Goal: Navigation & Orientation: Find specific page/section

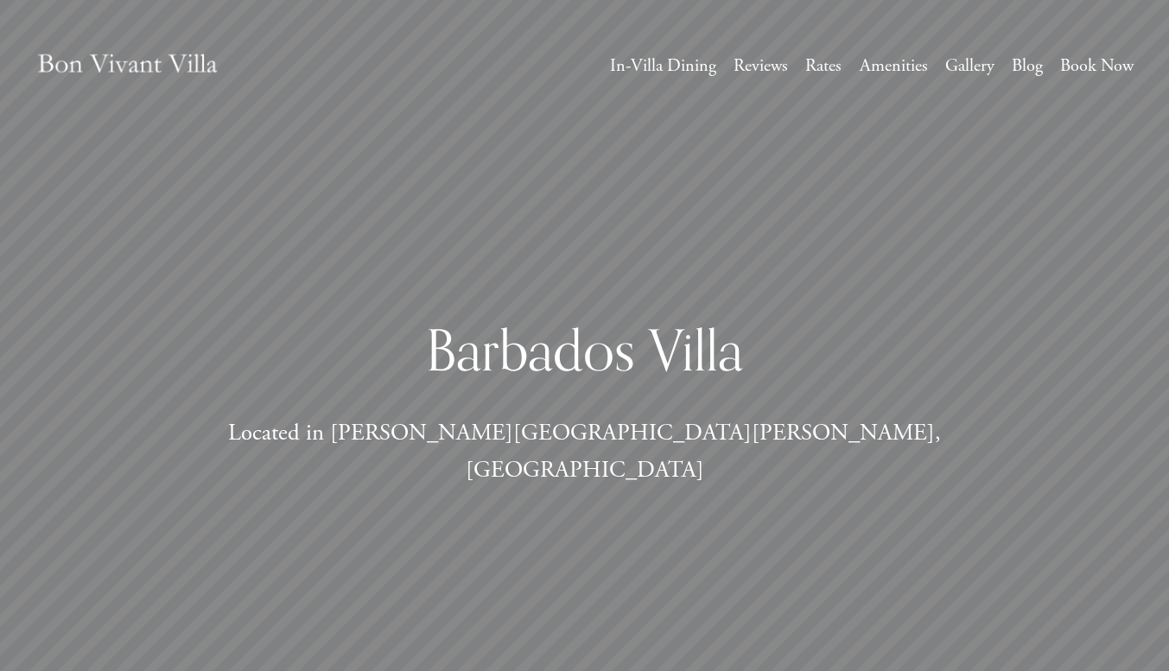
click at [805, 67] on link "Rates" at bounding box center [823, 65] width 36 height 31
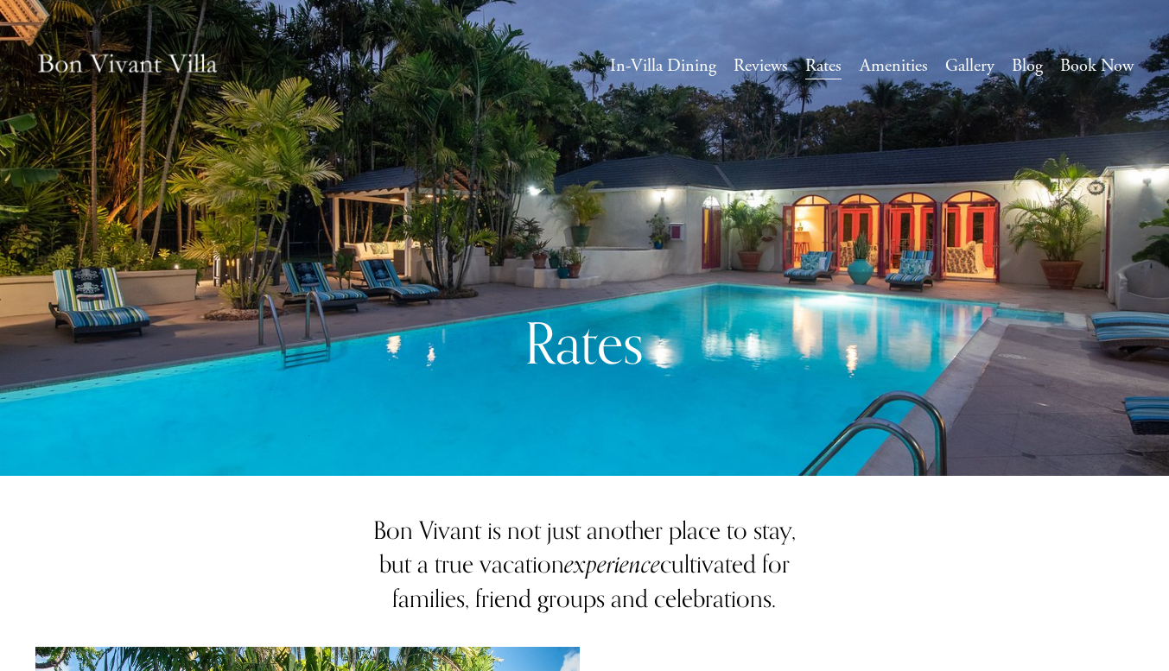
click at [1084, 61] on link "Book Now" at bounding box center [1096, 65] width 73 height 31
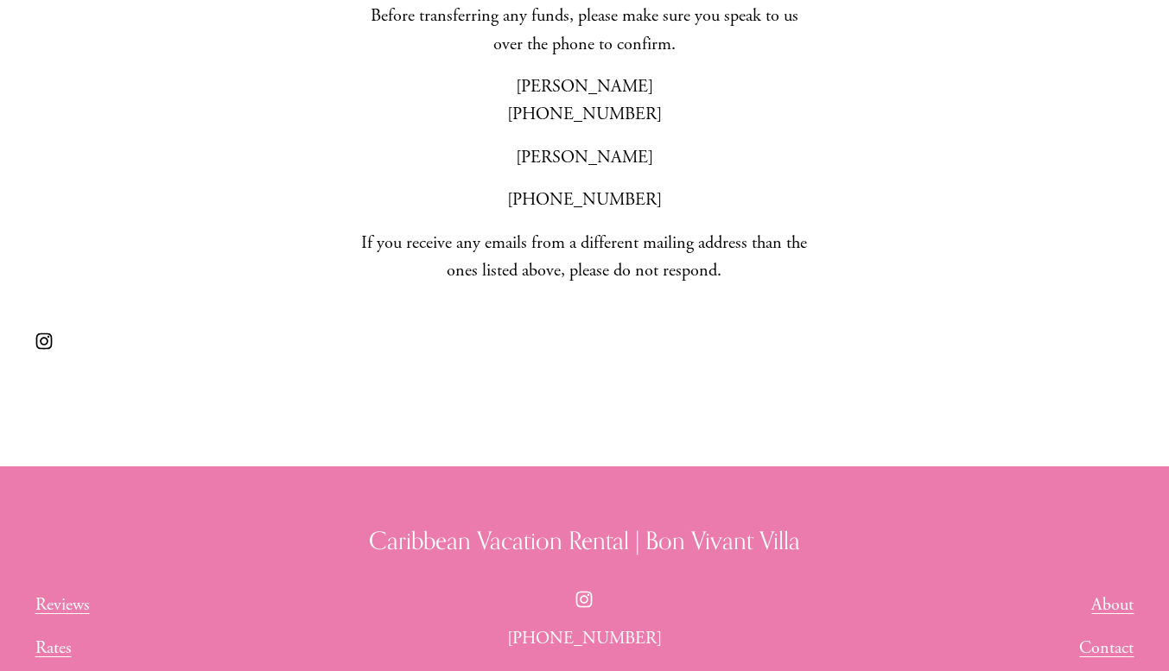
scroll to position [950, 0]
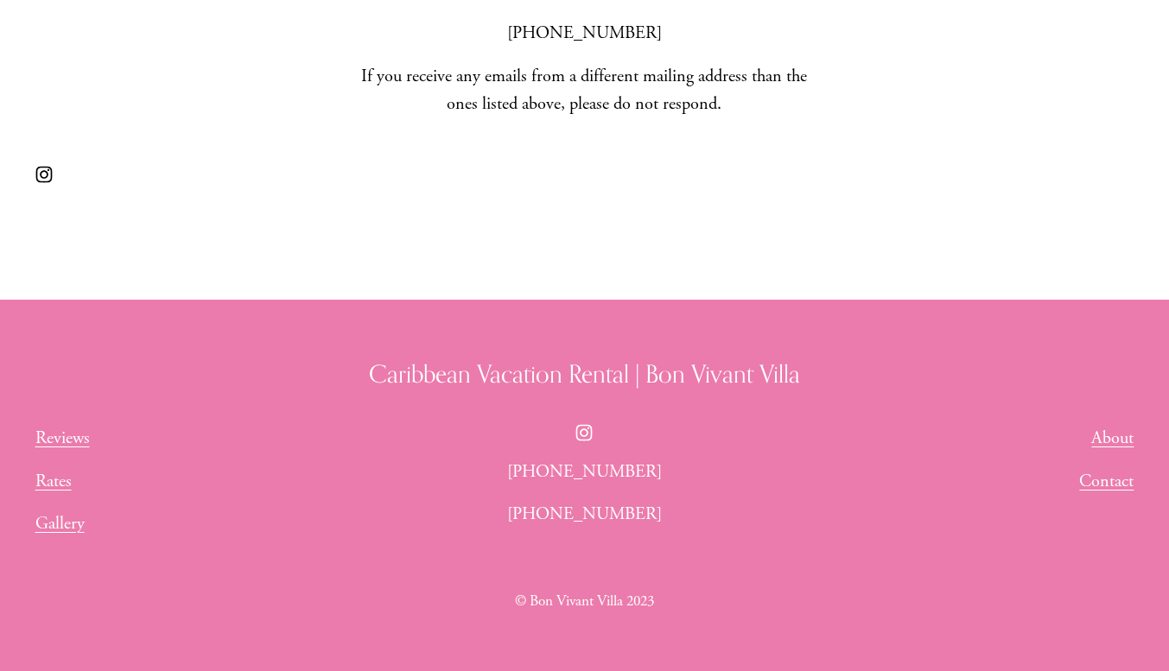
click at [58, 537] on link "Gallery" at bounding box center [59, 524] width 49 height 28
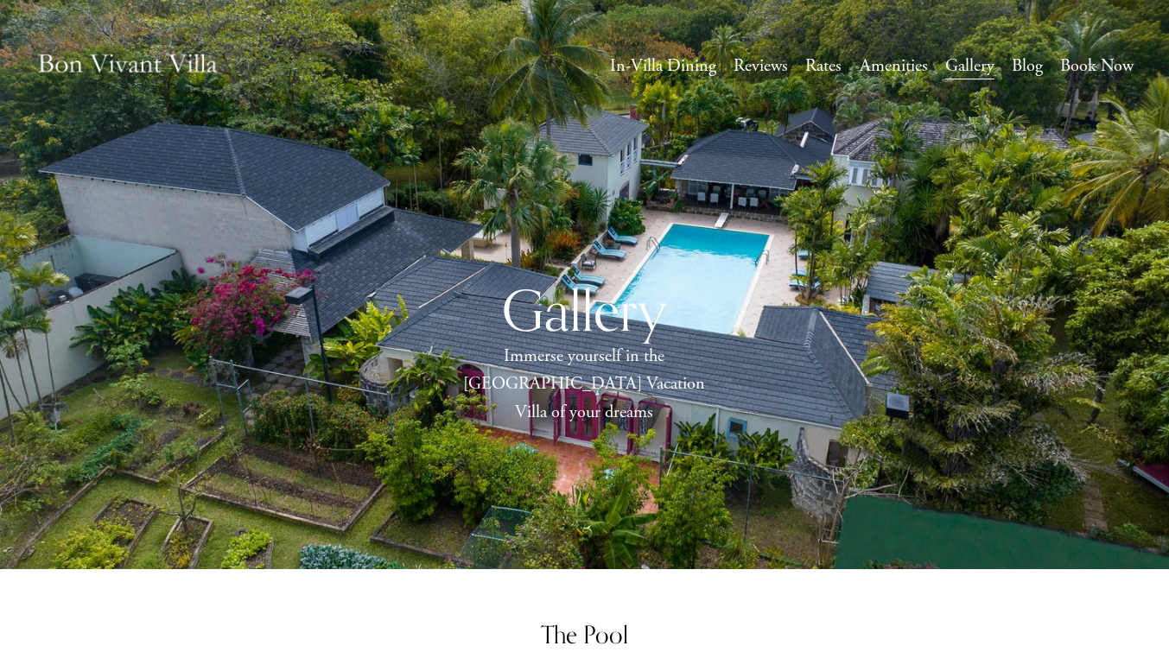
click at [751, 66] on link "Reviews" at bounding box center [760, 65] width 54 height 31
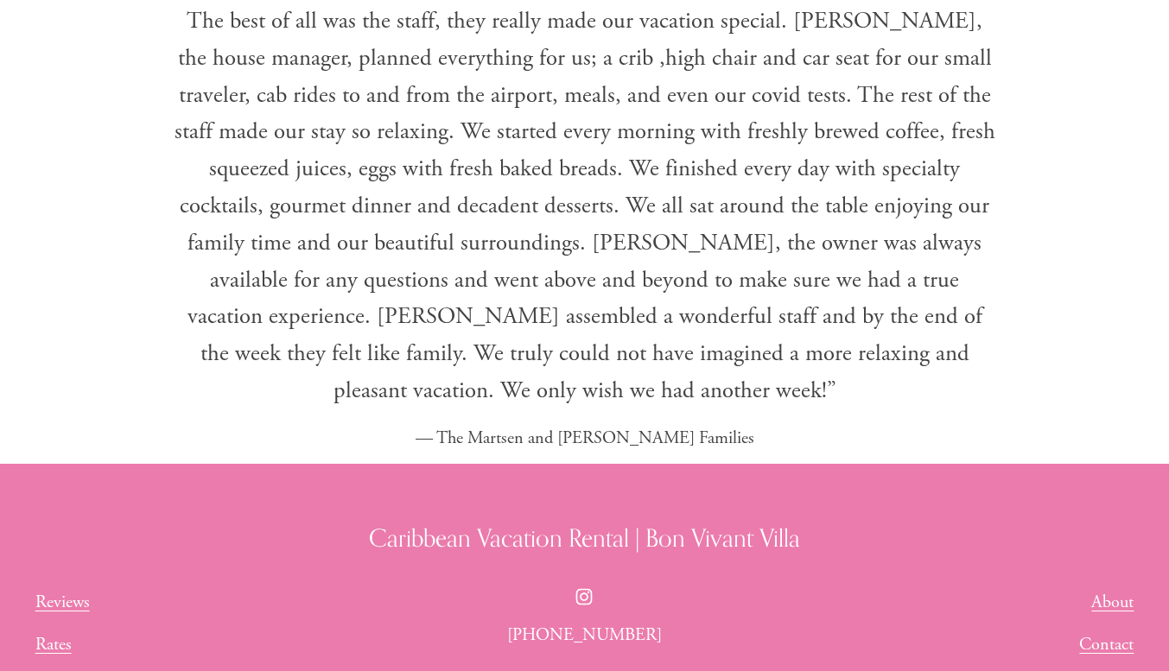
scroll to position [3526, 0]
click at [48, 630] on link "Rates" at bounding box center [53, 644] width 36 height 28
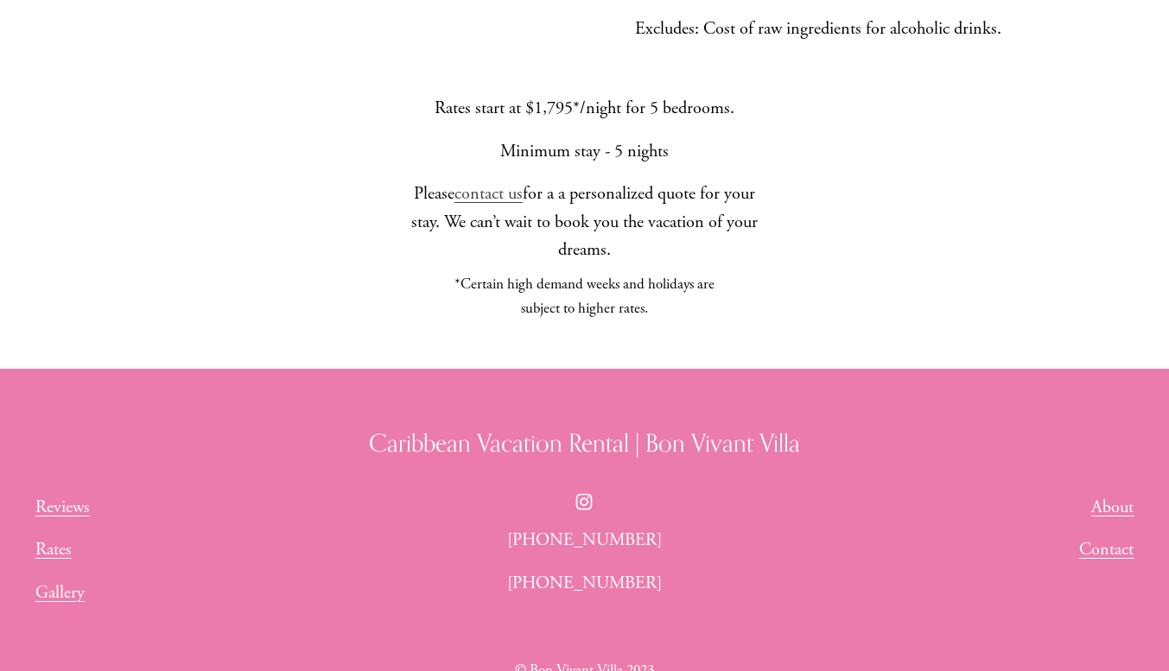
scroll to position [1598, 0]
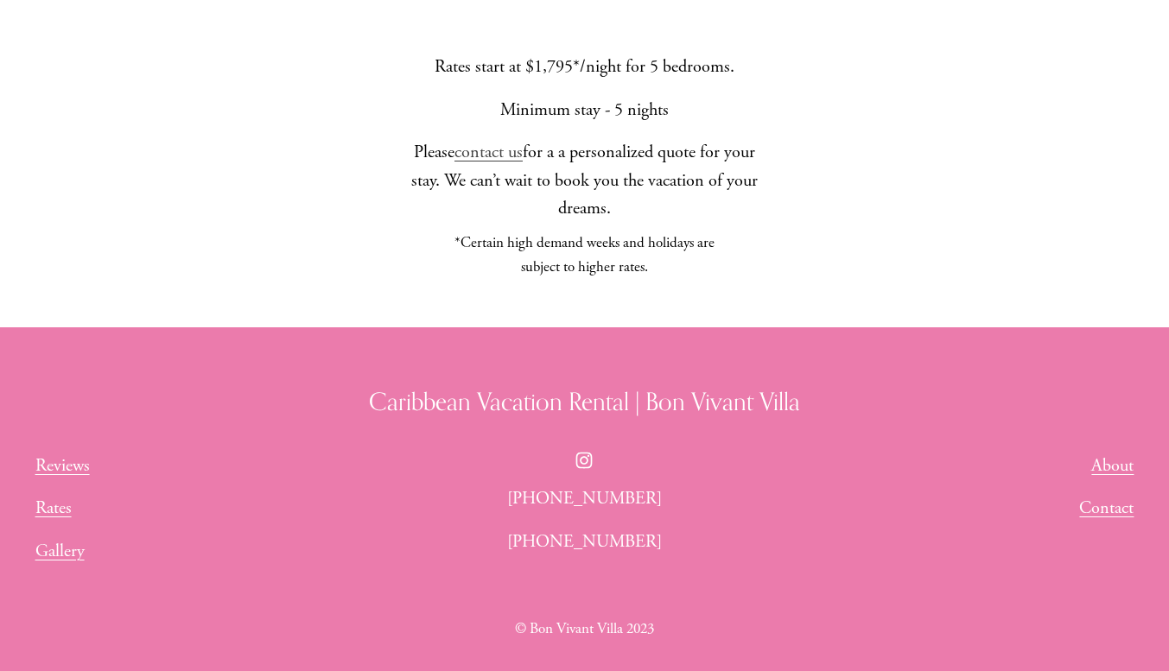
click at [1102, 494] on link "Contact" at bounding box center [1106, 508] width 54 height 28
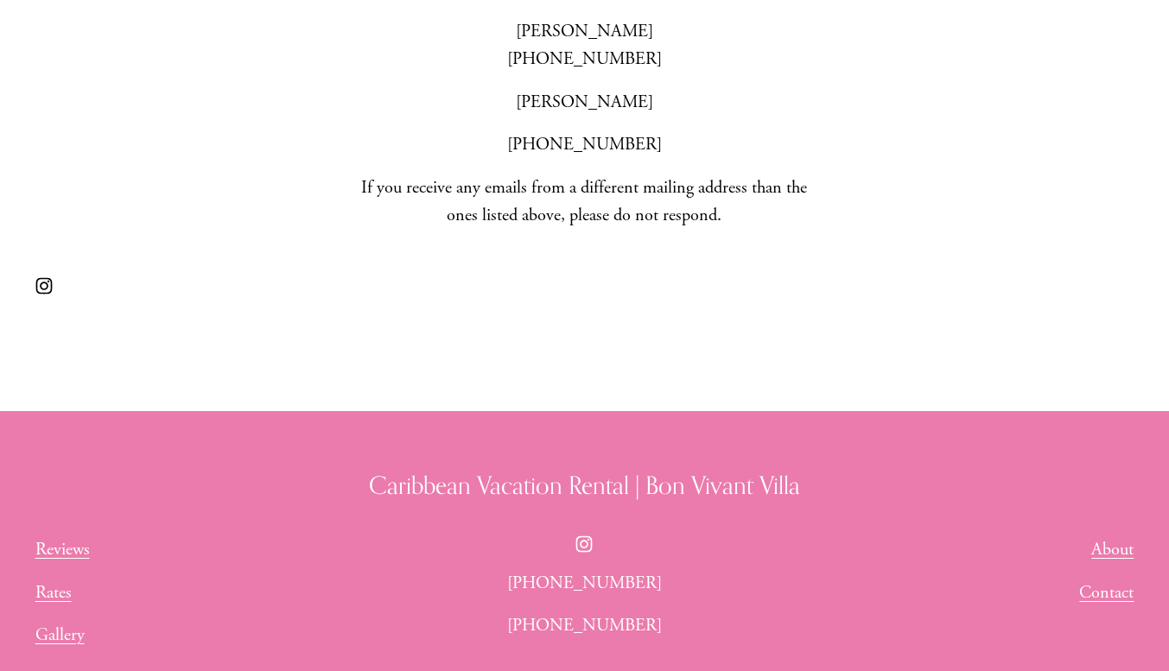
scroll to position [950, 0]
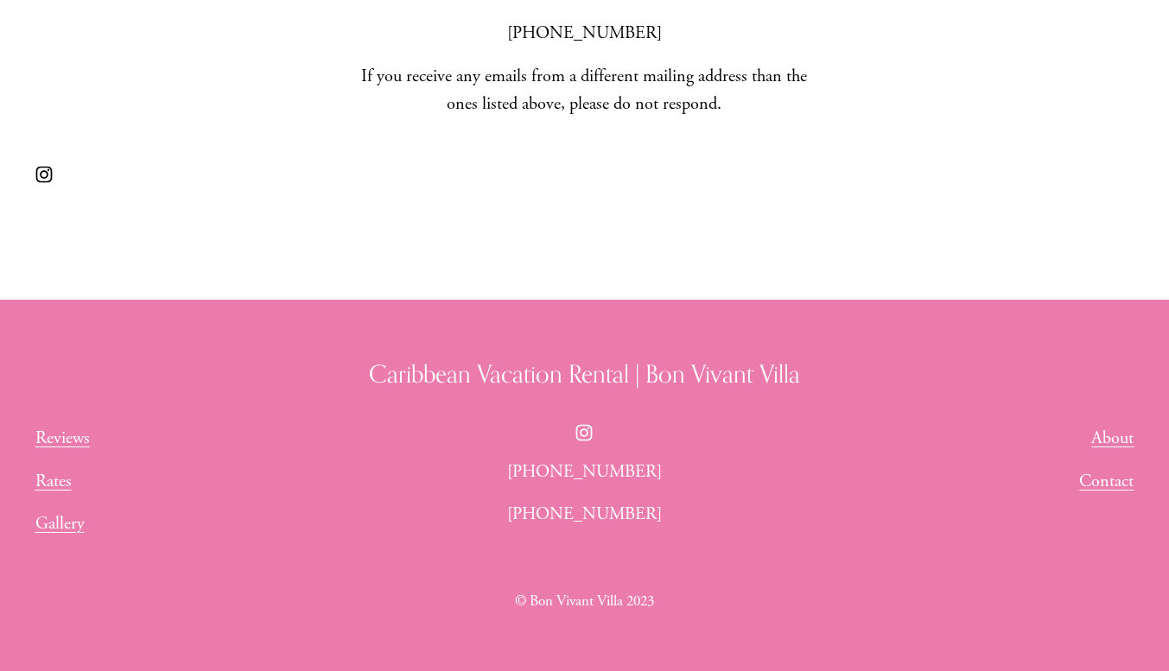
click at [1123, 493] on link "Contact" at bounding box center [1106, 481] width 54 height 28
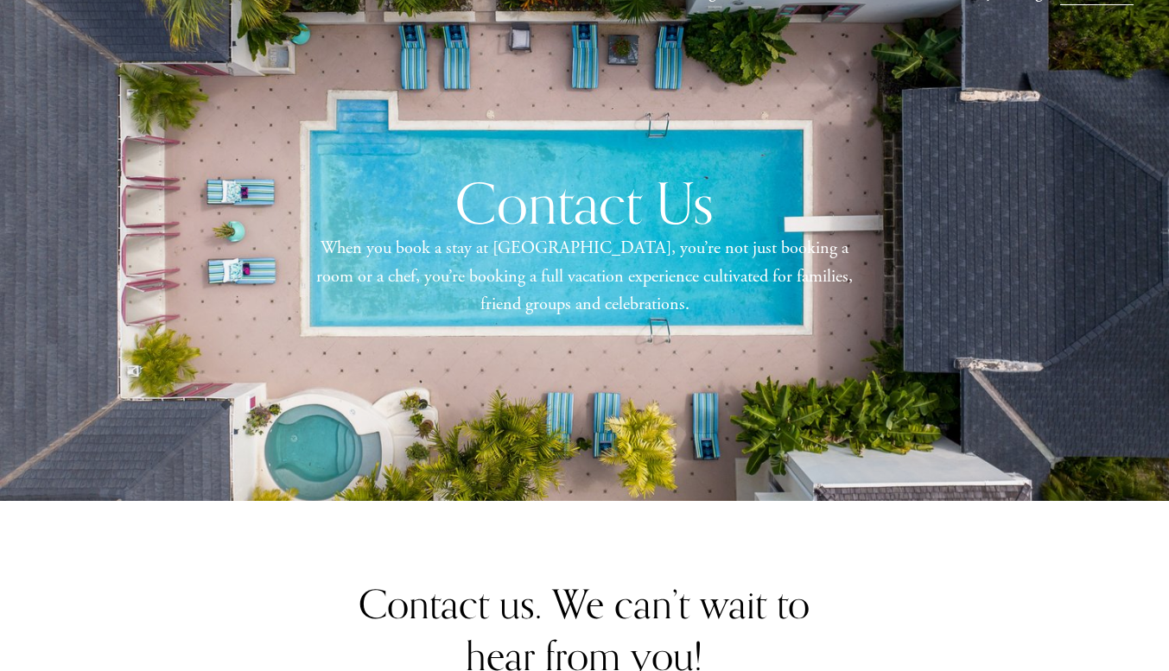
scroll to position [48, 0]
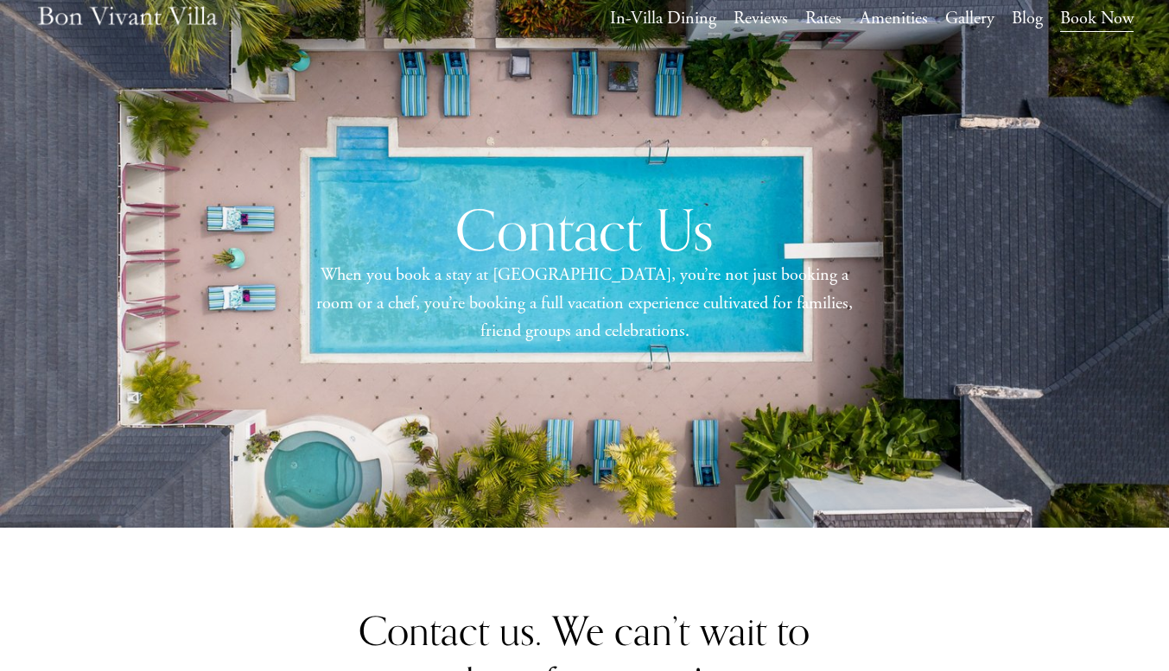
click at [627, 22] on link "In-Villa Dining" at bounding box center [663, 18] width 106 height 31
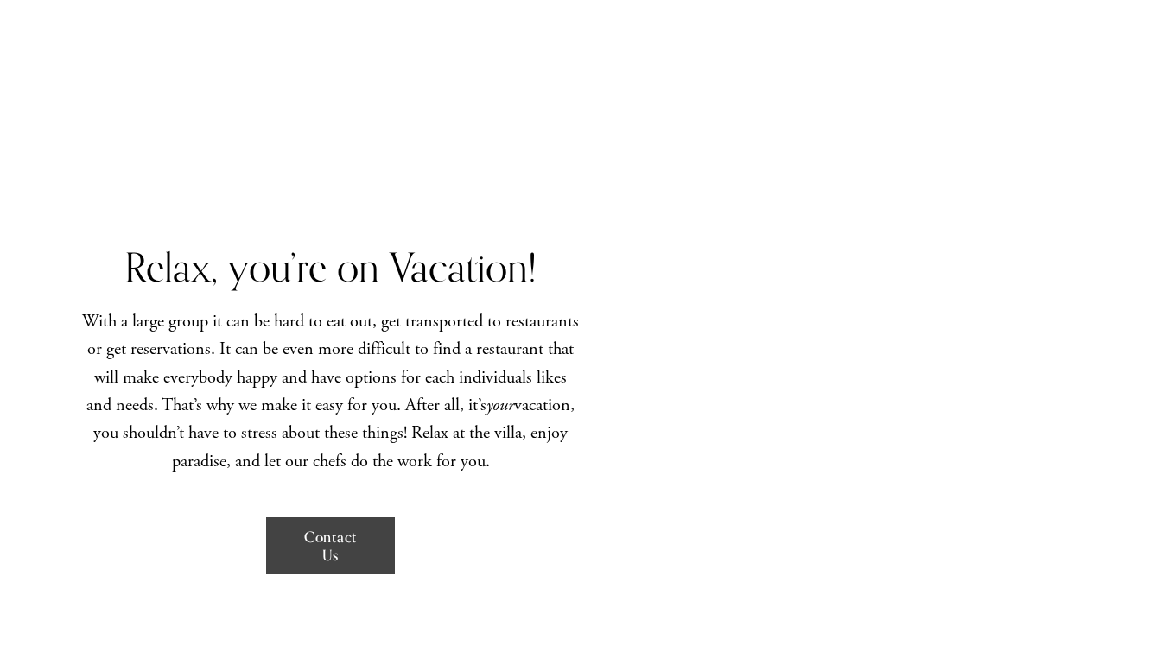
scroll to position [1123, 0]
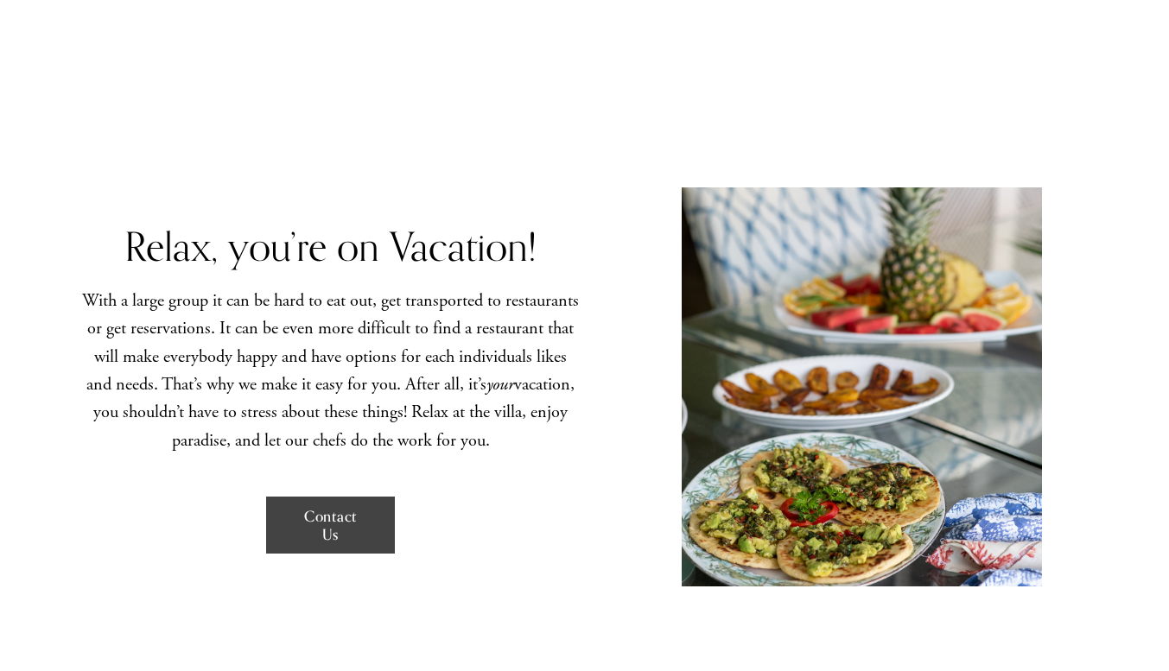
click at [328, 497] on link "Contact Us" at bounding box center [330, 525] width 129 height 57
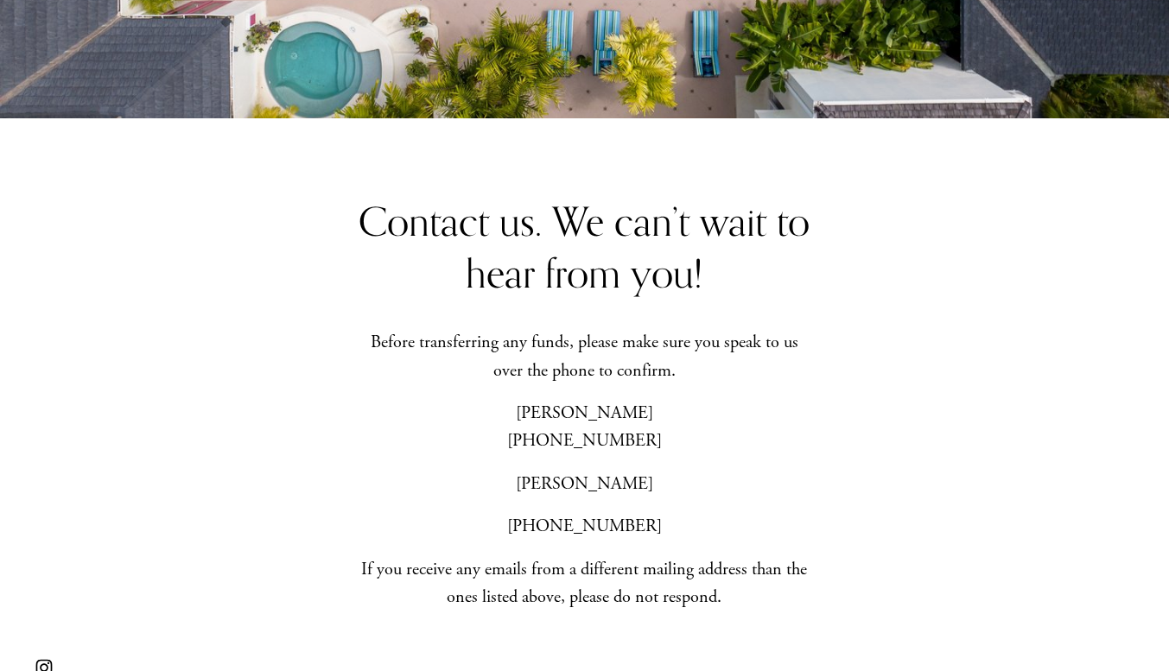
scroll to position [605, 0]
